Goal: Task Accomplishment & Management: Complete application form

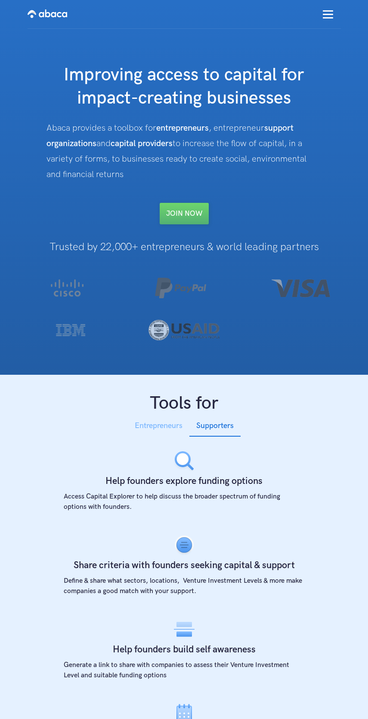
click at [158, 428] on span "Entrepreneurs" at bounding box center [159, 425] width 48 height 9
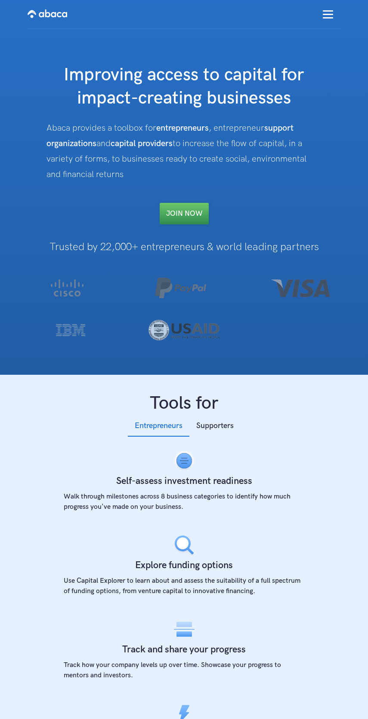
click at [184, 214] on span "Join NOW" at bounding box center [184, 213] width 36 height 9
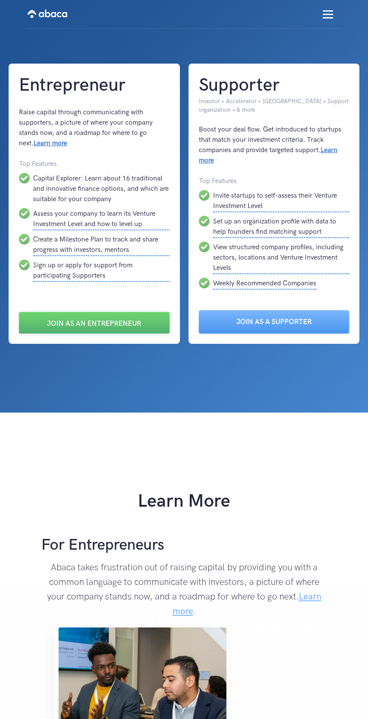
click at [307, 594] on span "Learn more" at bounding box center [246, 603] width 149 height 25
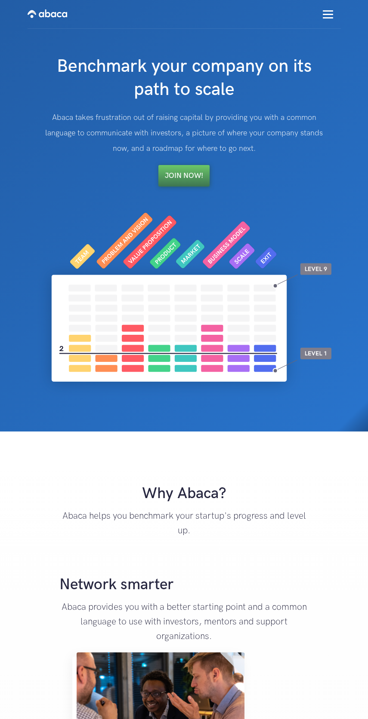
click at [184, 176] on span "Join Now!" at bounding box center [184, 176] width 38 height 9
